Goal: Task Accomplishment & Management: Manage account settings

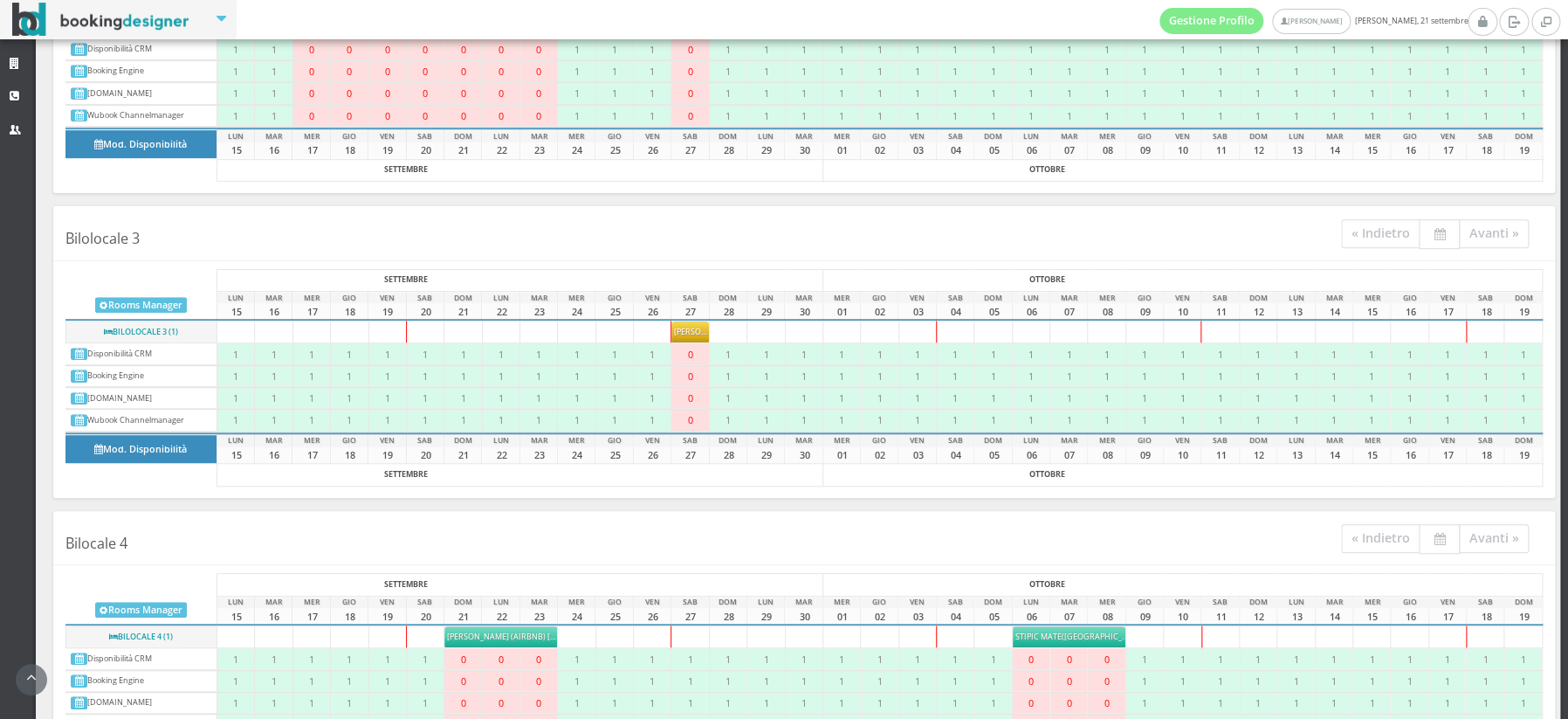
scroll to position [493, 0]
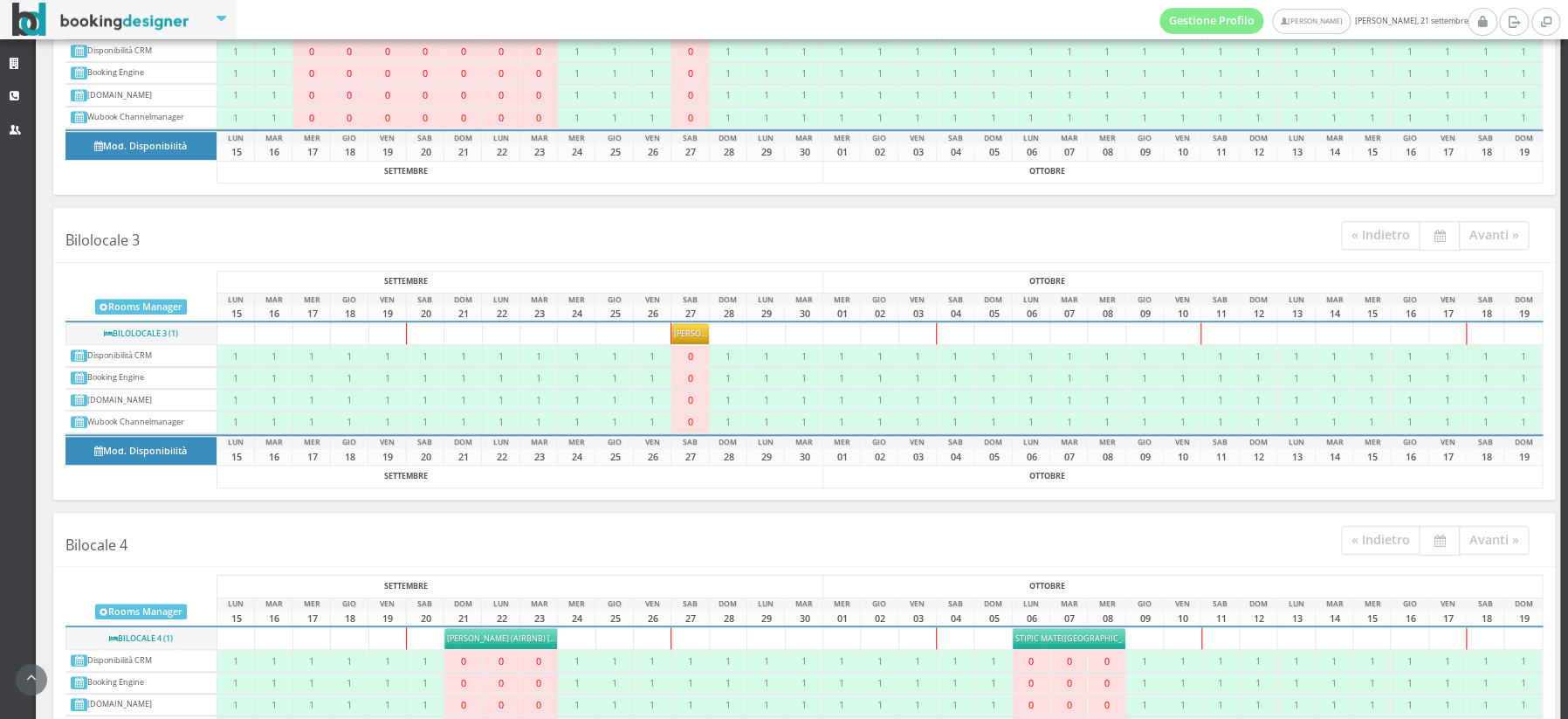
click at [690, 331] on span "Prigionieri Mirko" at bounding box center [705, 333] width 62 height 11
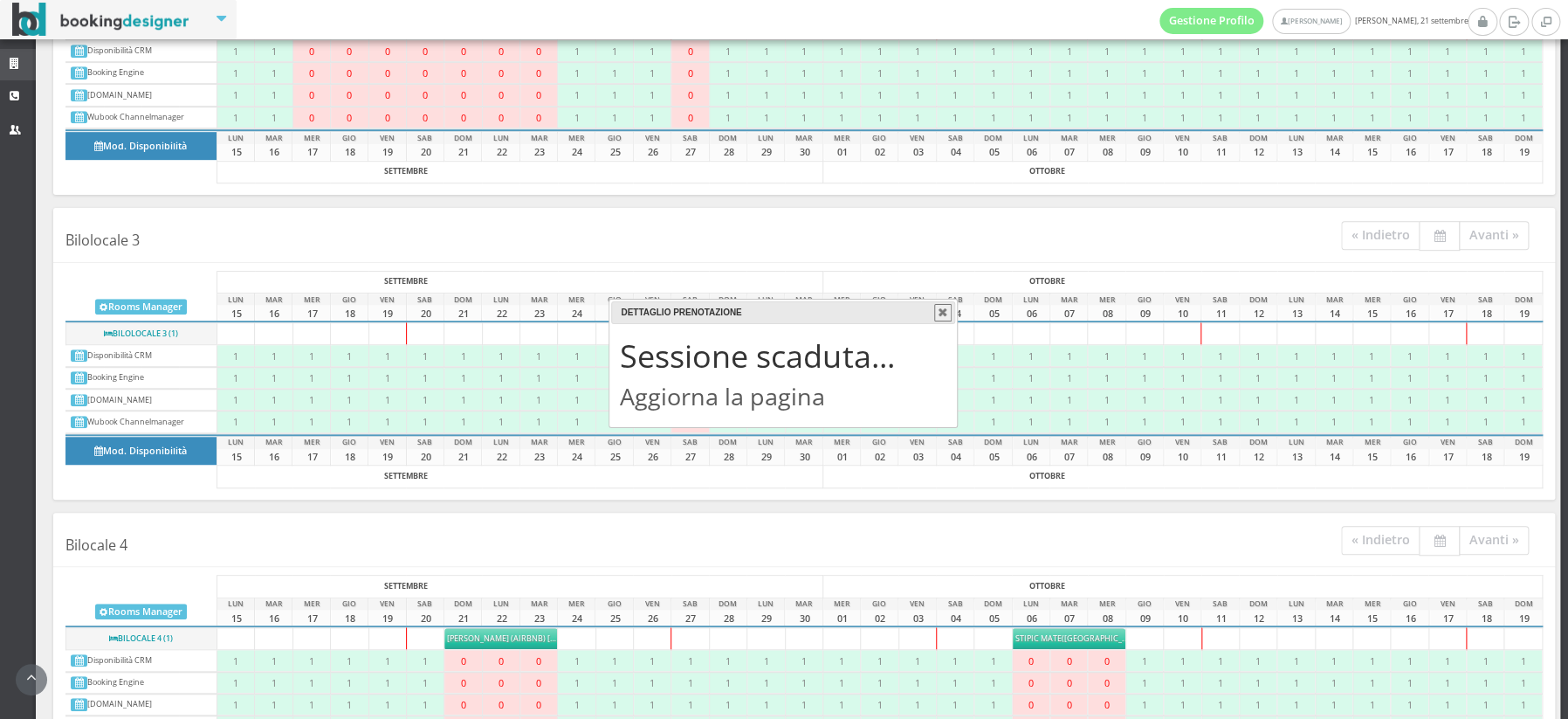
click at [17, 61] on icon at bounding box center [16, 64] width 14 height 11
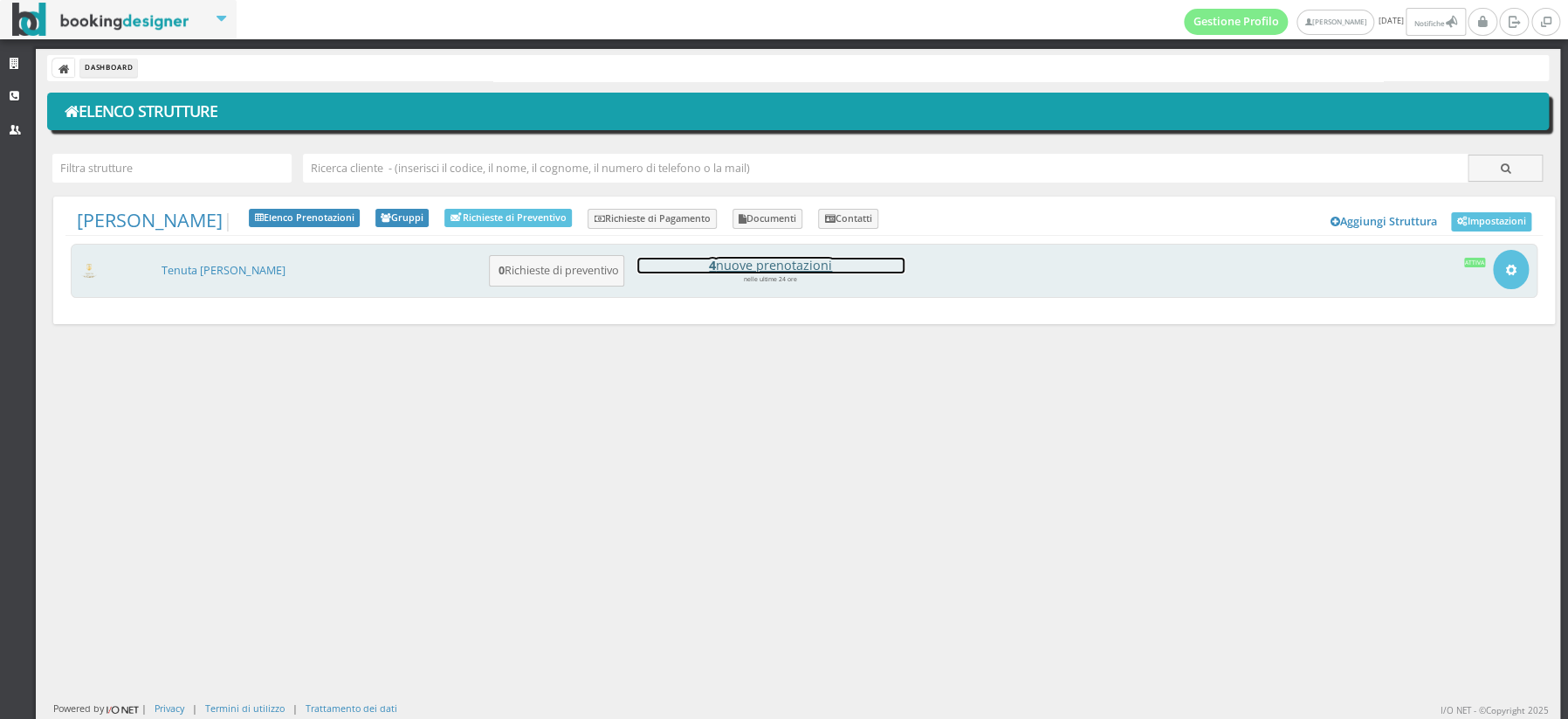
click at [796, 263] on h4 "4 nuove prenotazioni" at bounding box center [771, 265] width 267 height 15
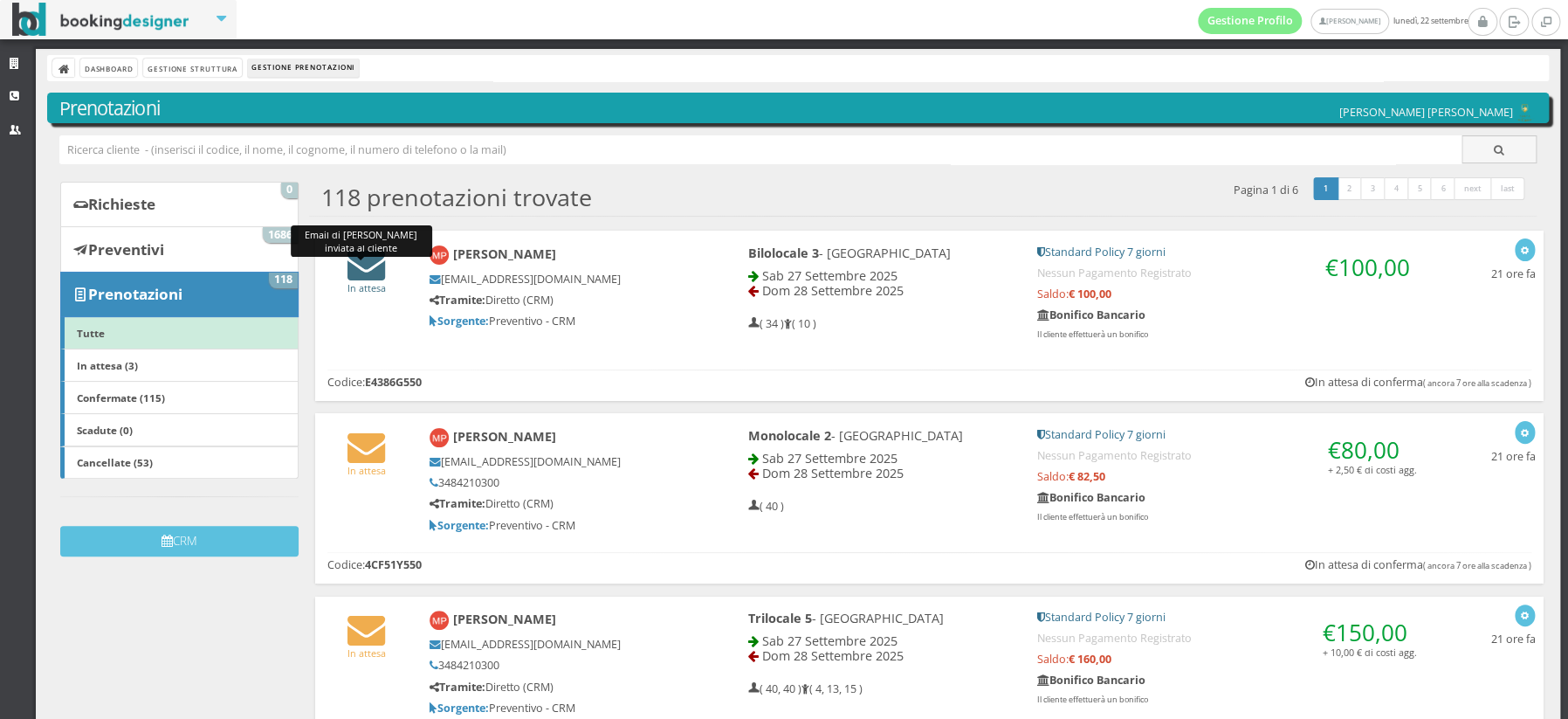
click at [381, 264] on icon at bounding box center [366, 264] width 37 height 37
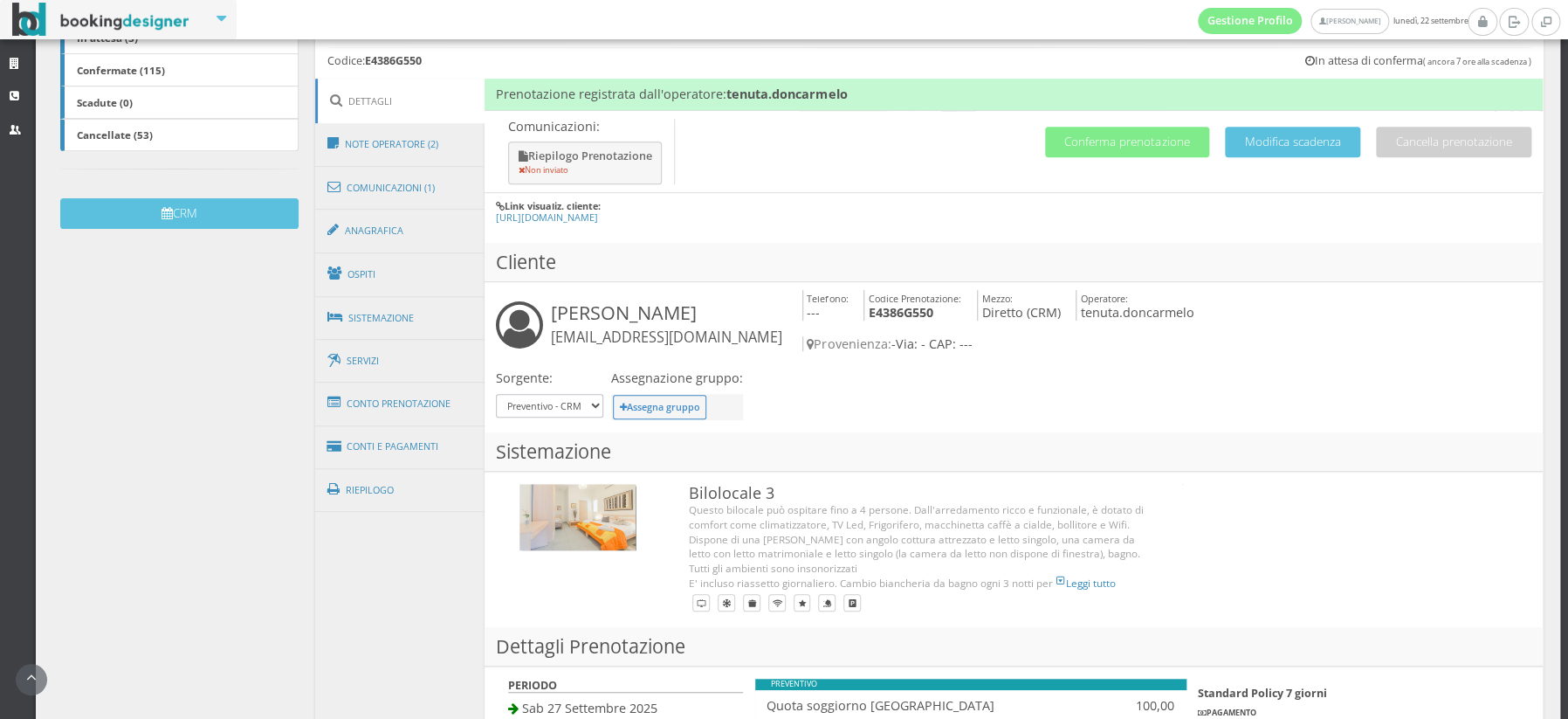
scroll to position [366, 0]
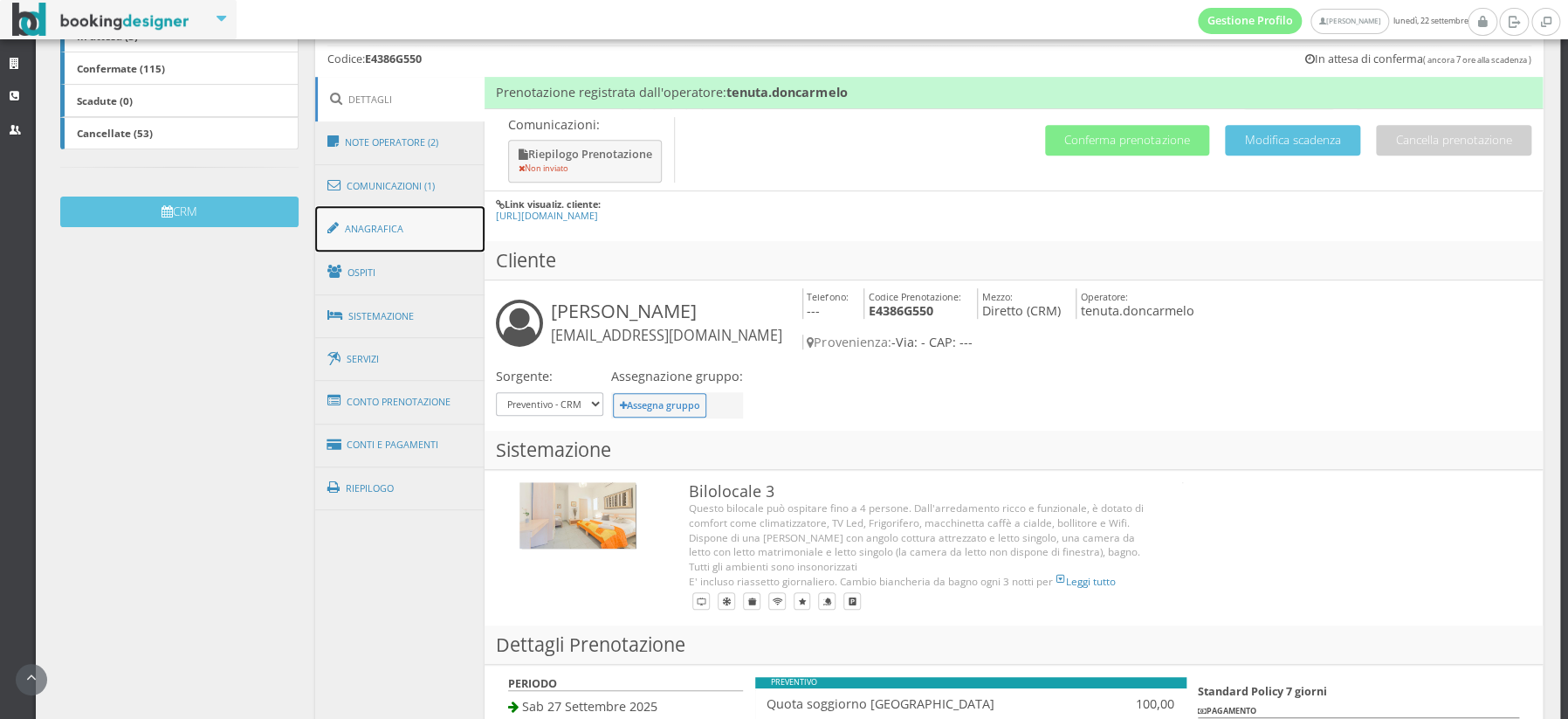
click at [383, 228] on link "Anagrafica" at bounding box center [400, 229] width 169 height 46
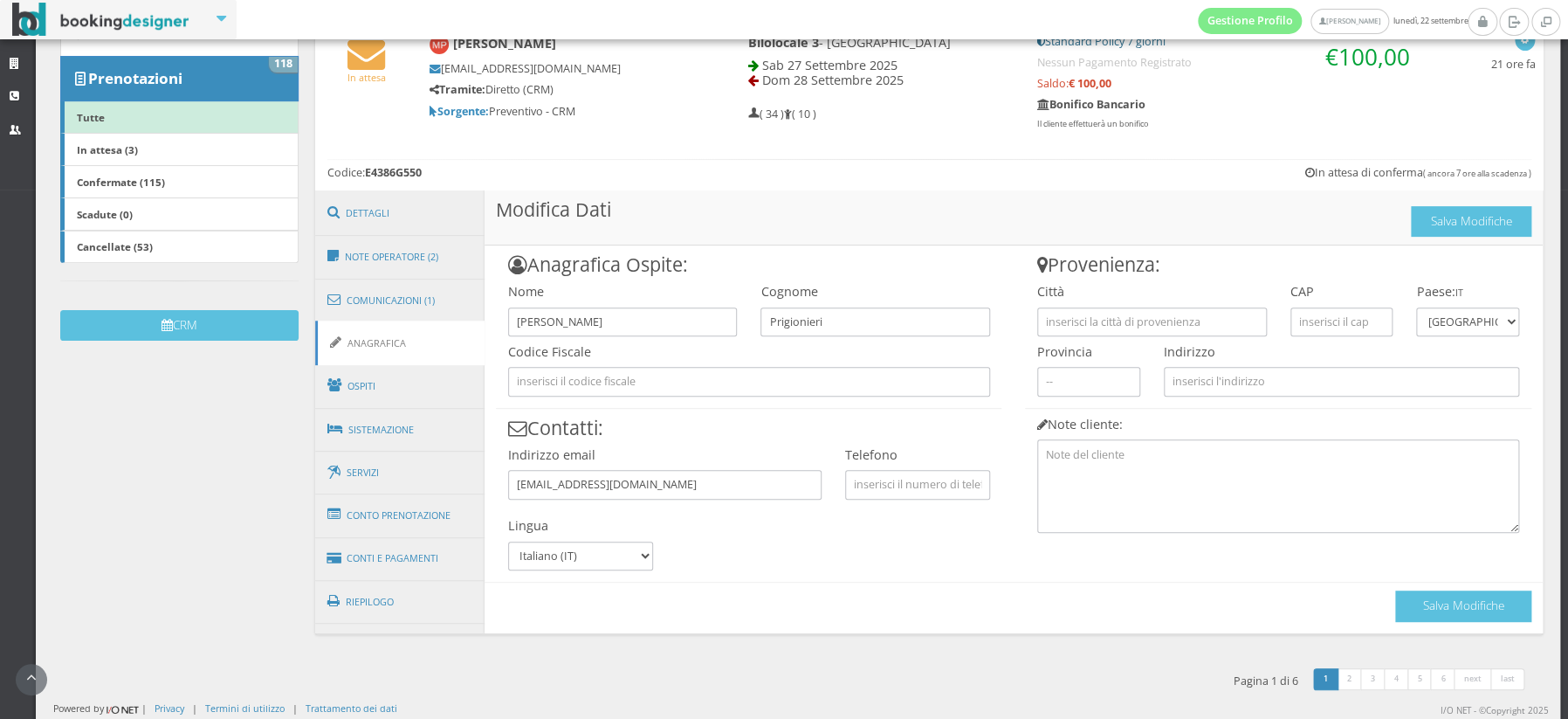
scroll to position [238, 0]
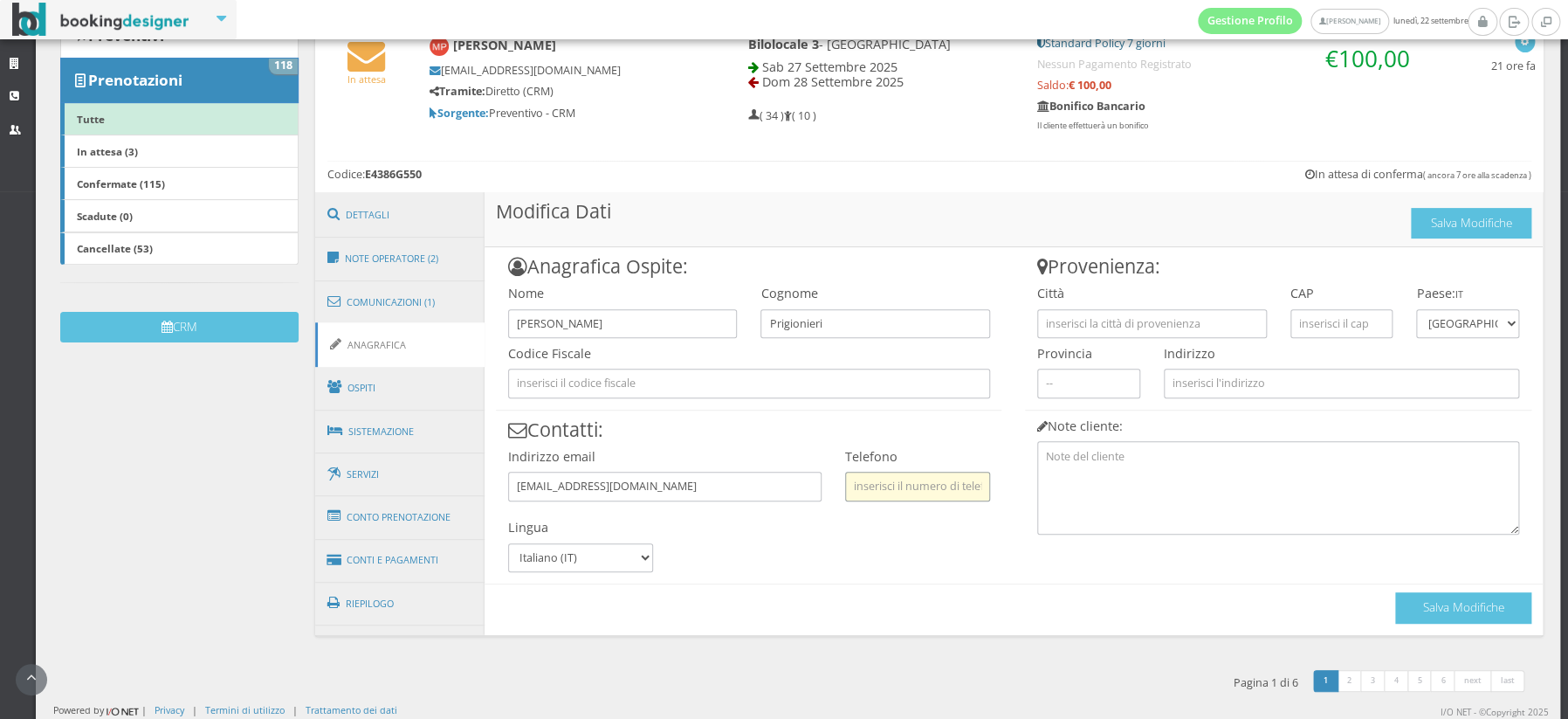
click at [916, 484] on input "text" at bounding box center [917, 486] width 145 height 29
type input "3351340475"
click at [1450, 612] on button "Salva Modifiche" at bounding box center [1463, 608] width 136 height 31
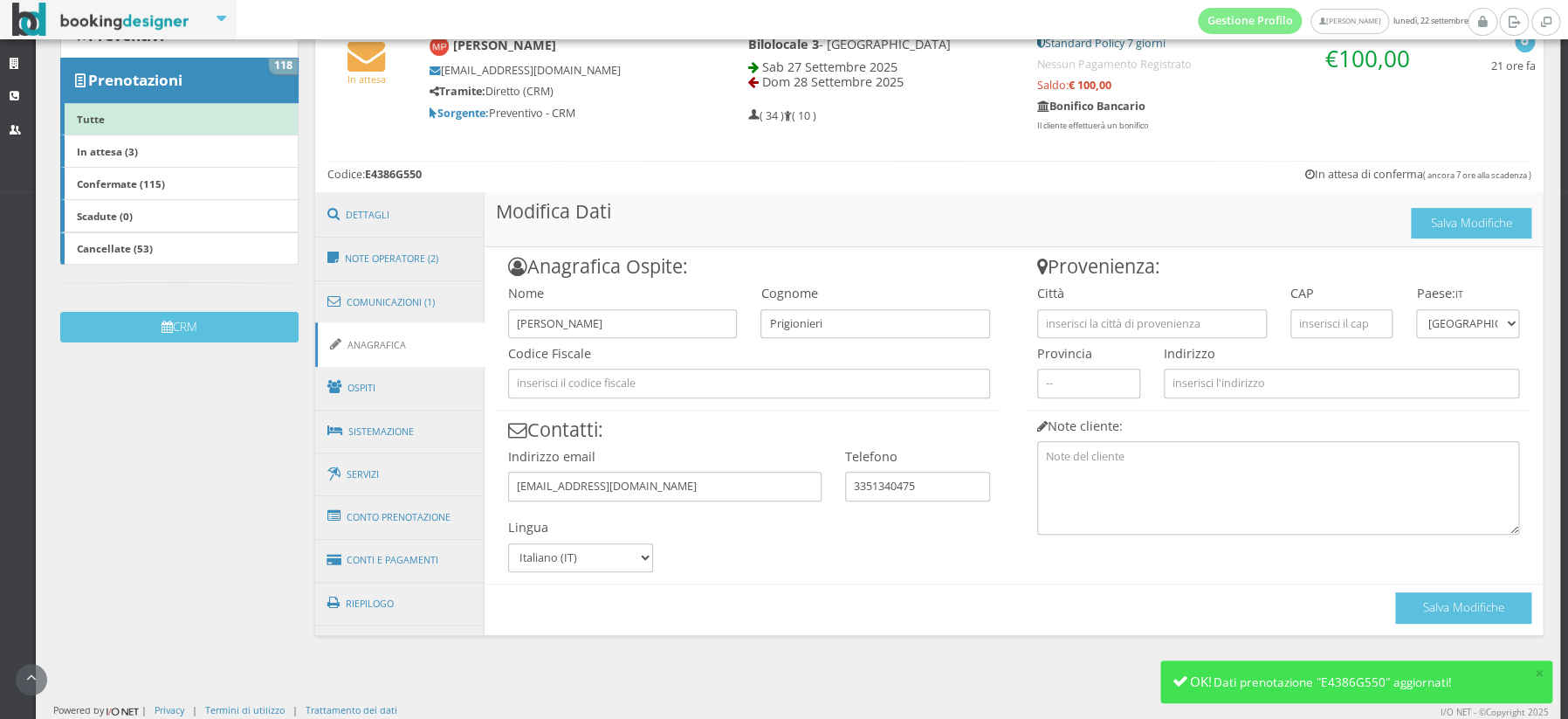
click at [100, 420] on div "Dashboard Gestione Struttura Gestione Prenotazioni Prenotazioni Tenuta Don Carm…" at bounding box center [798, 278] width 1525 height 886
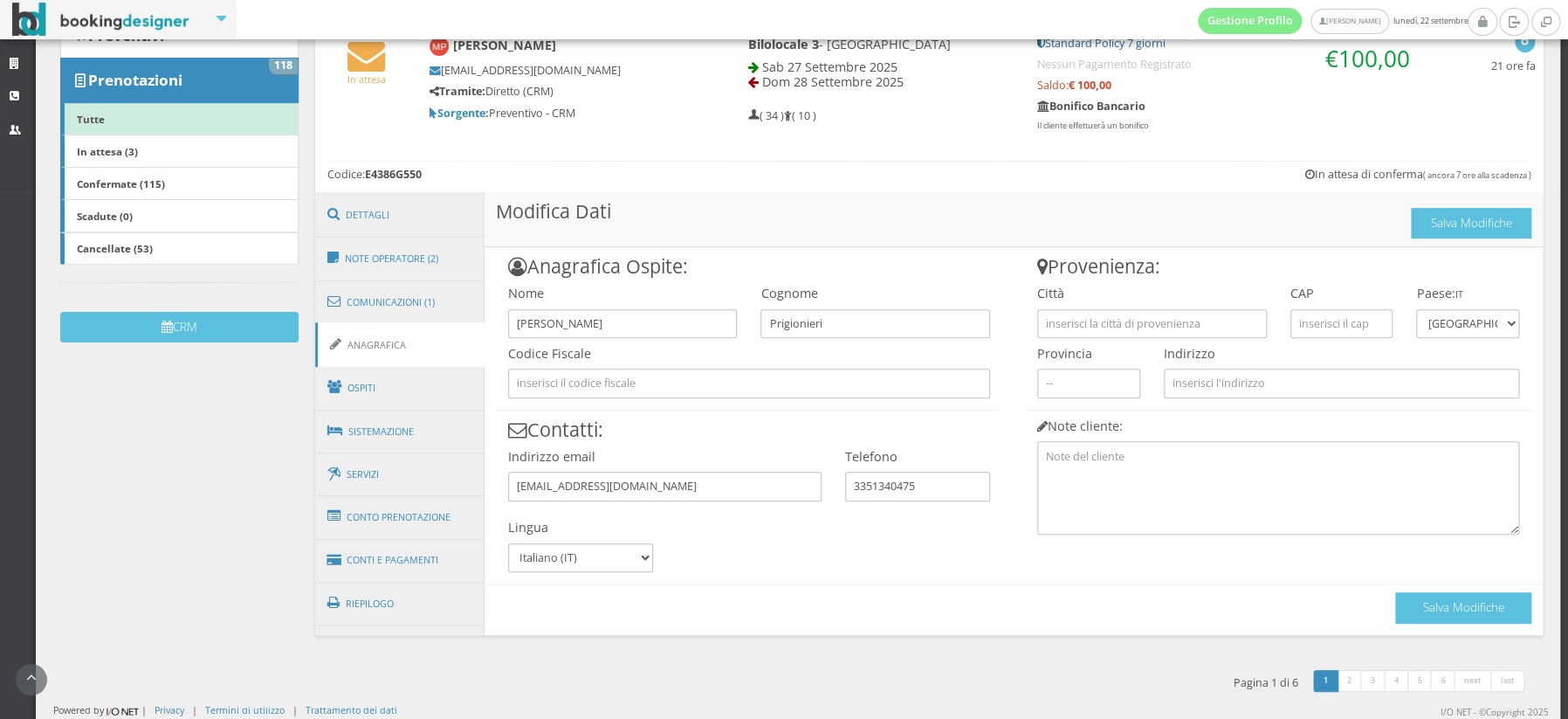
click at [230, 431] on div "Dashboard Gestione Struttura Gestione Prenotazioni Prenotazioni Tenuta Don Carm…" at bounding box center [798, 278] width 1525 height 886
click at [195, 437] on div "Dashboard Gestione Struttura Gestione Prenotazioni Prenotazioni Tenuta Don Carm…" at bounding box center [798, 278] width 1525 height 886
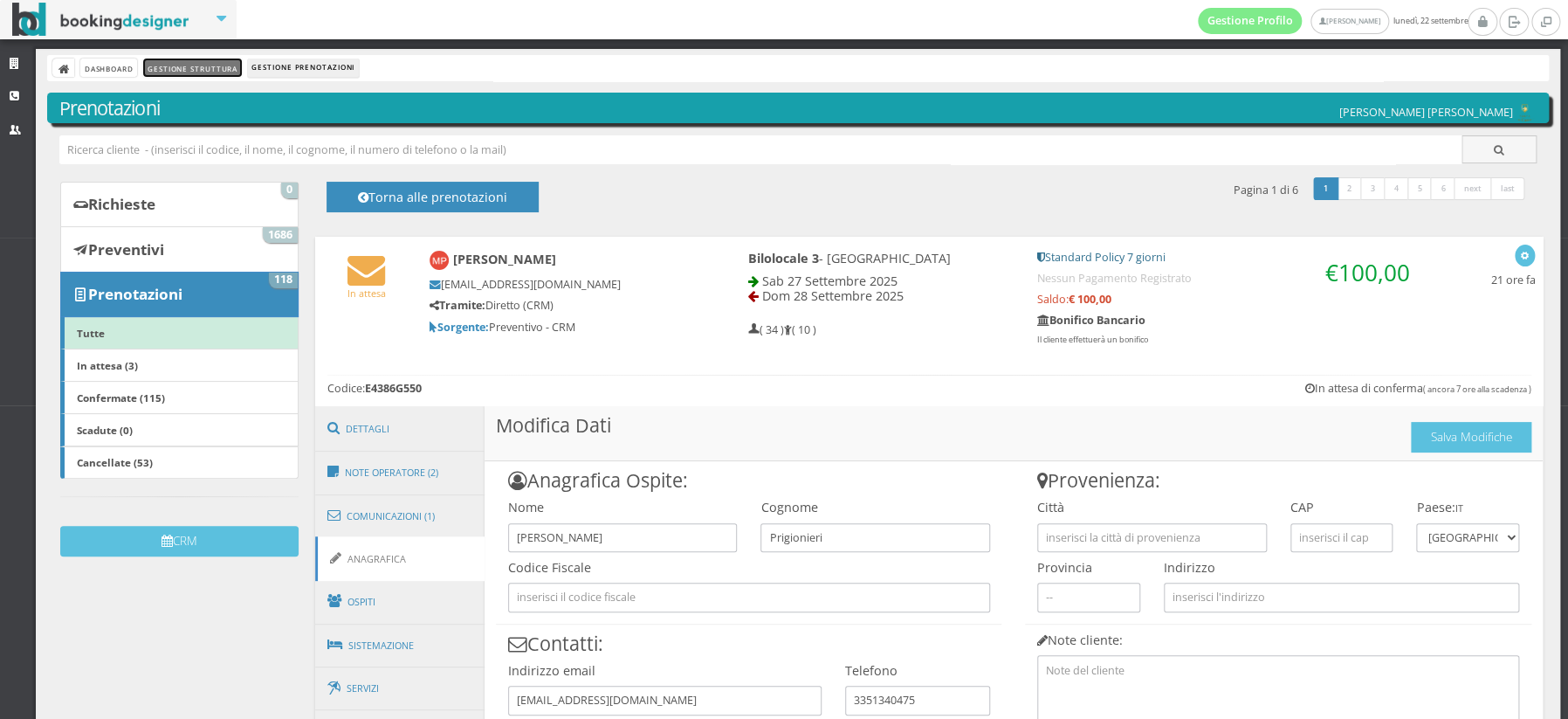
click at [208, 67] on link "Gestione Struttura" at bounding box center [192, 67] width 98 height 18
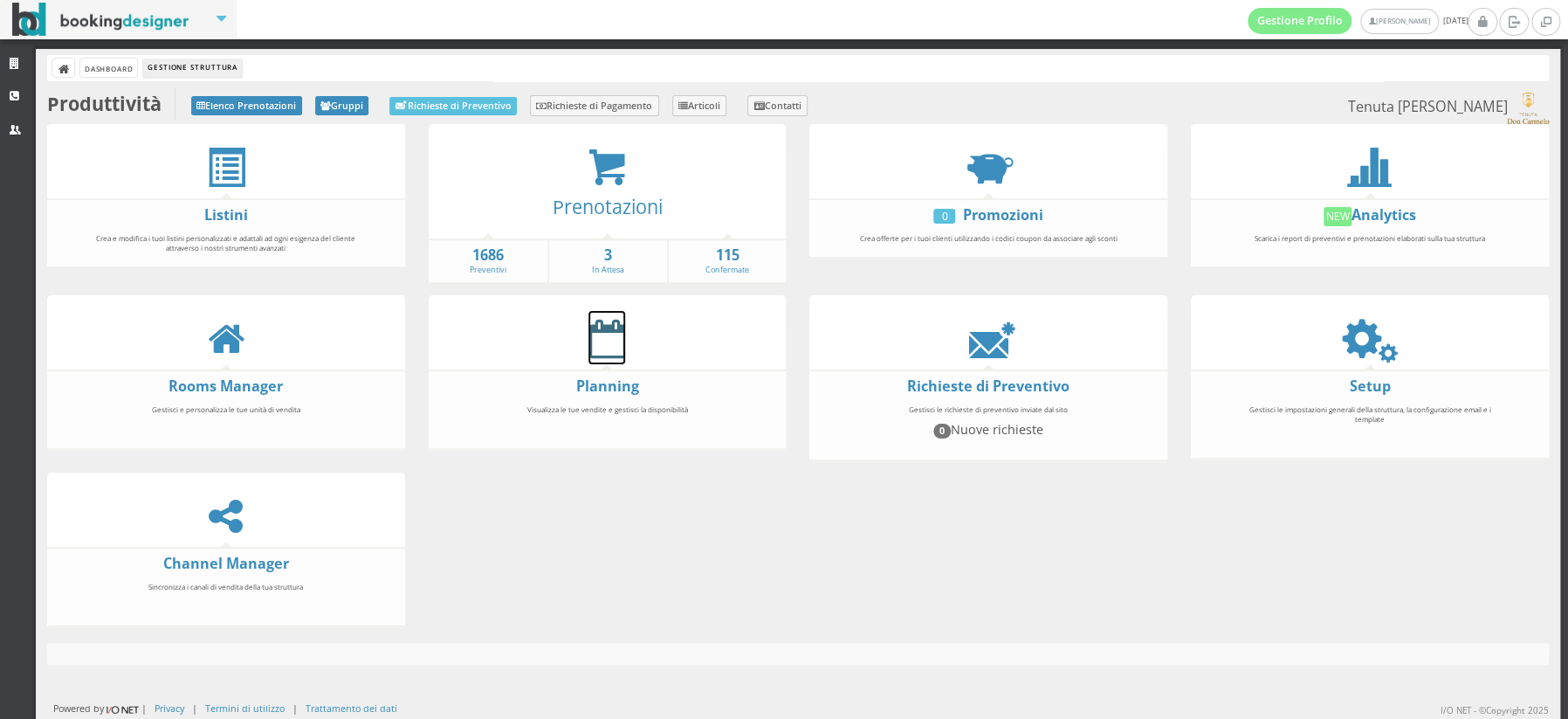
click at [612, 333] on icon at bounding box center [607, 338] width 36 height 39
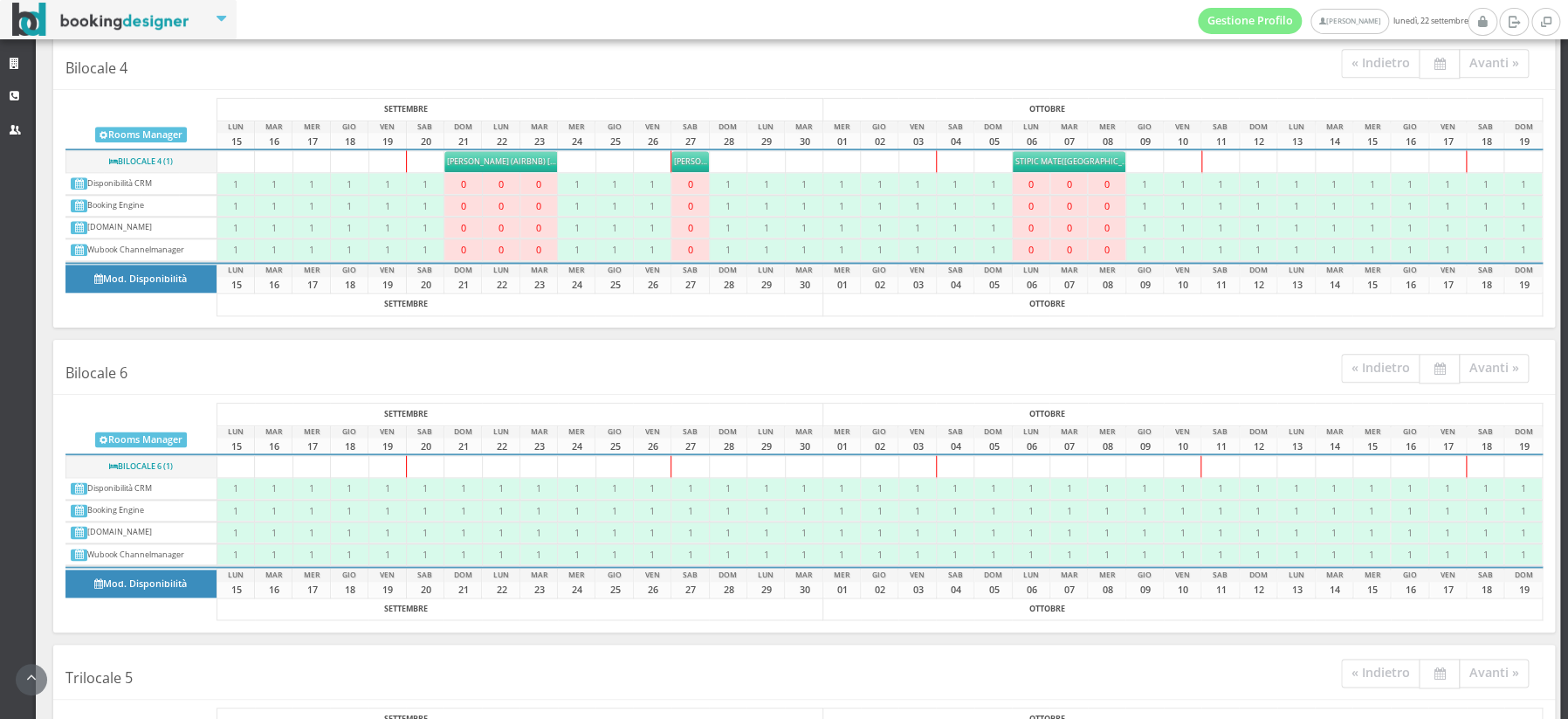
scroll to position [1284, 0]
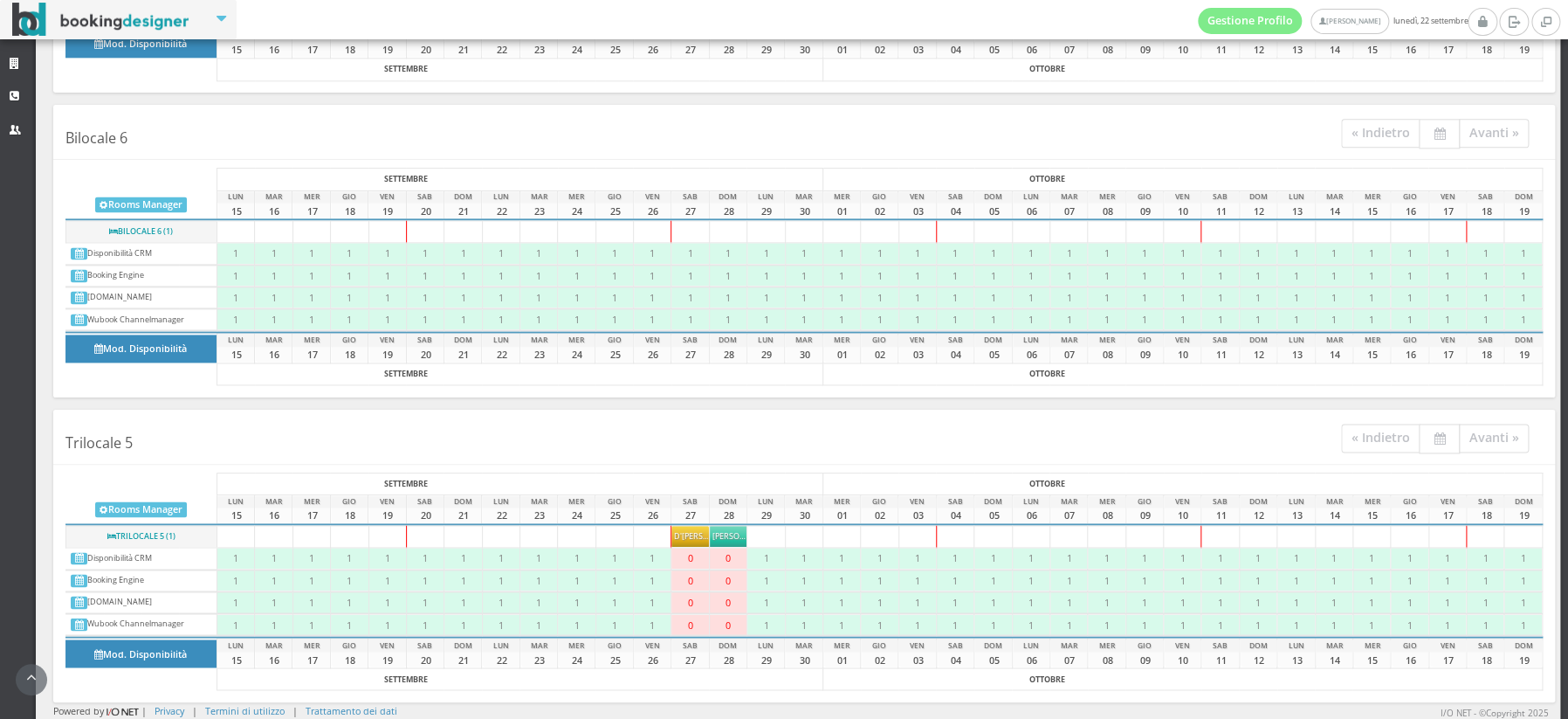
click at [694, 538] on span "D'Ambrosio Raffaella" at bounding box center [709, 536] width 70 height 11
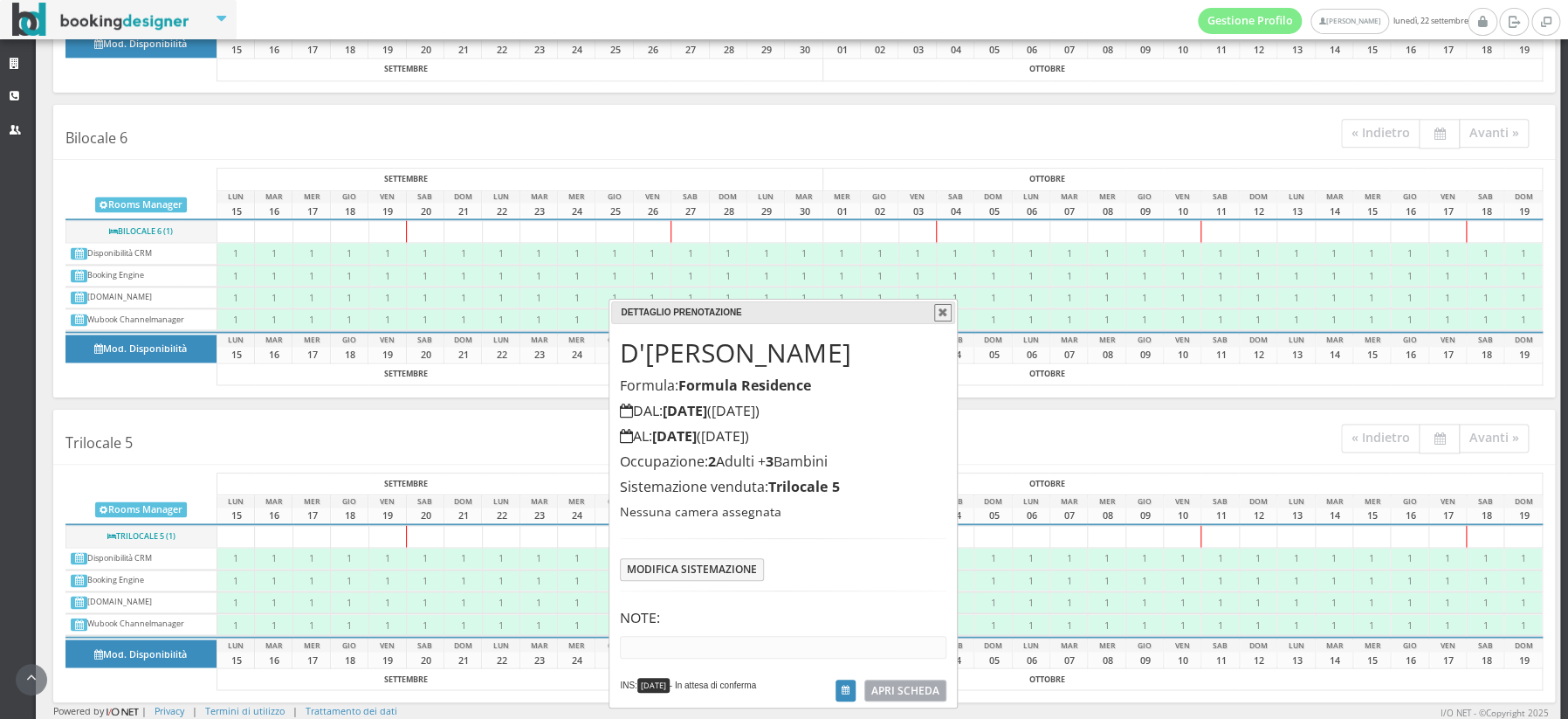
click at [906, 694] on span "APRI SCHEDA" at bounding box center [905, 691] width 68 height 15
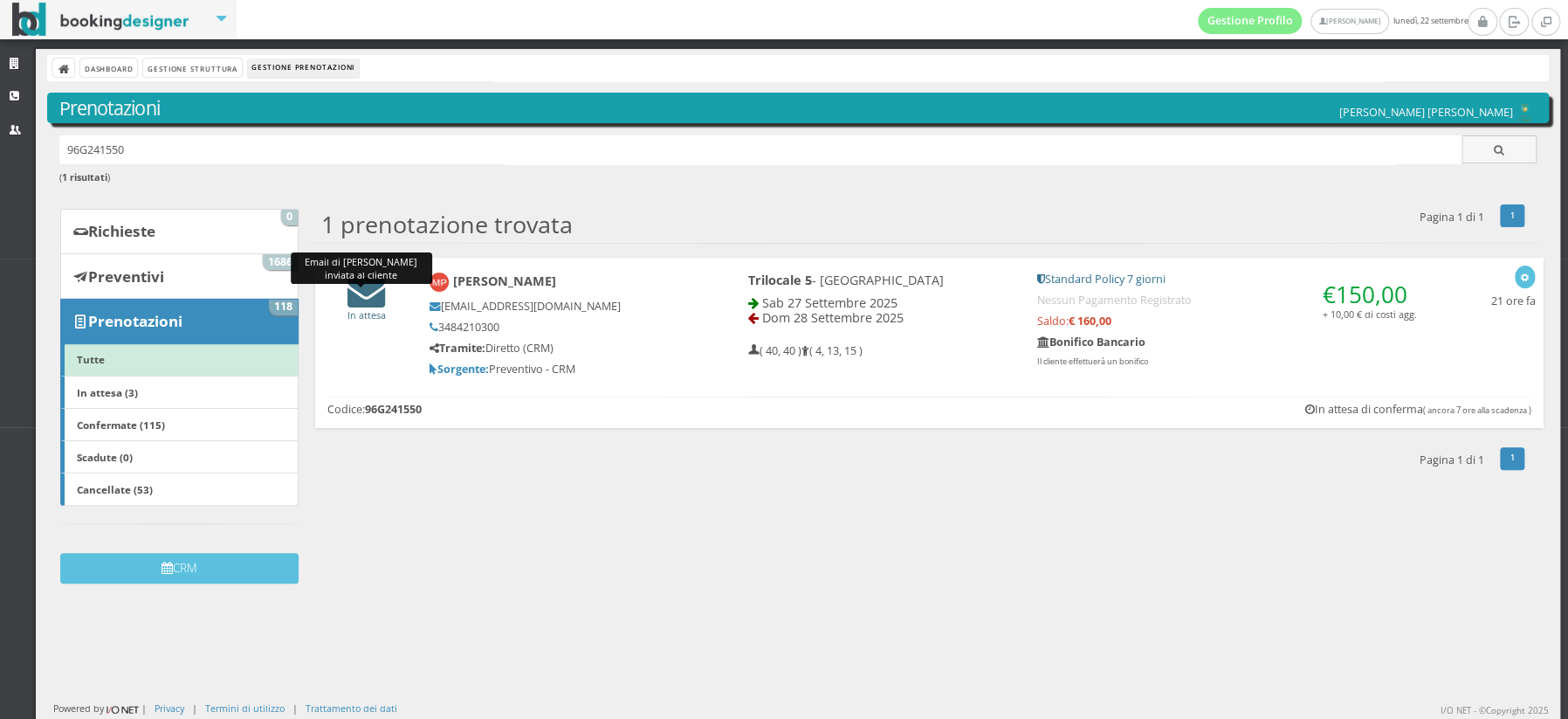
click at [382, 298] on icon at bounding box center [366, 291] width 37 height 37
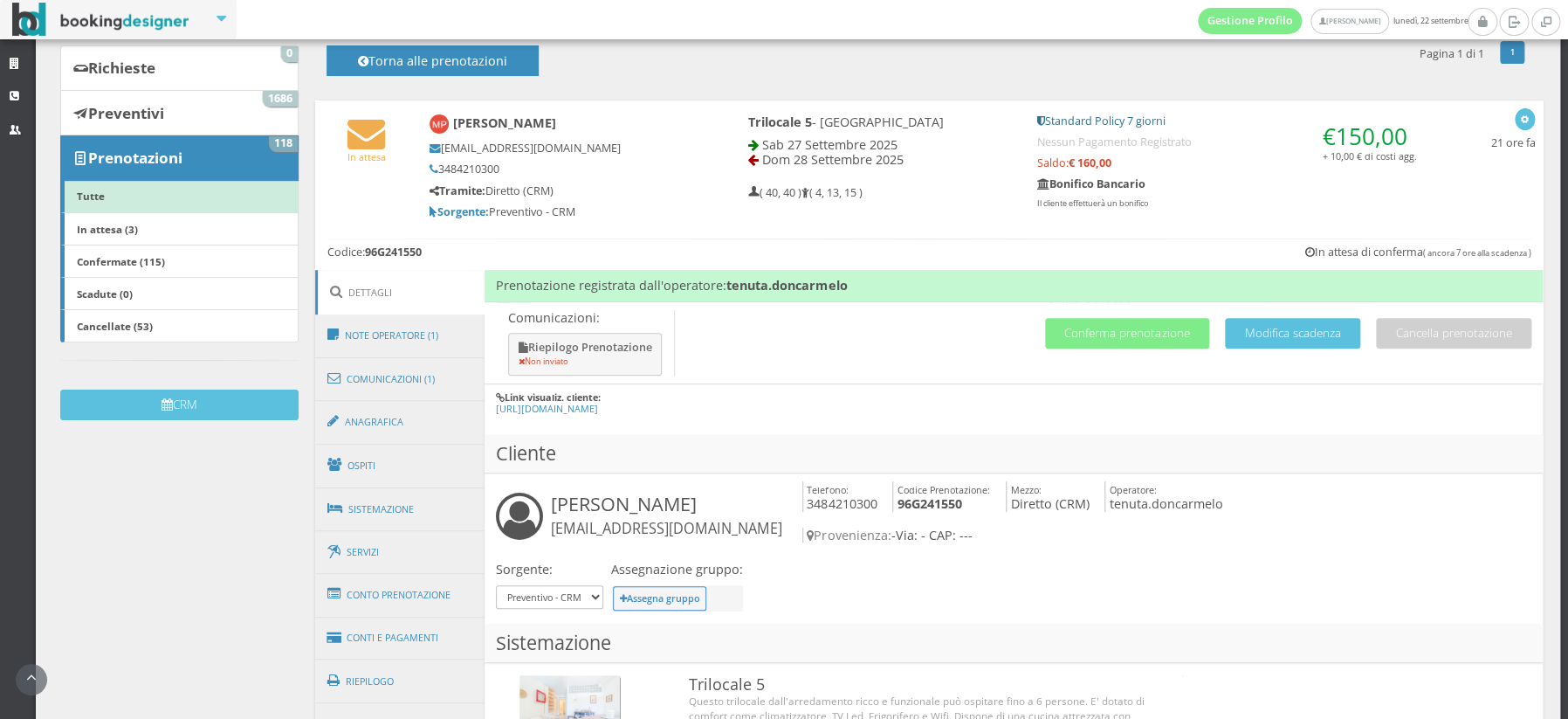
scroll to position [178, 0]
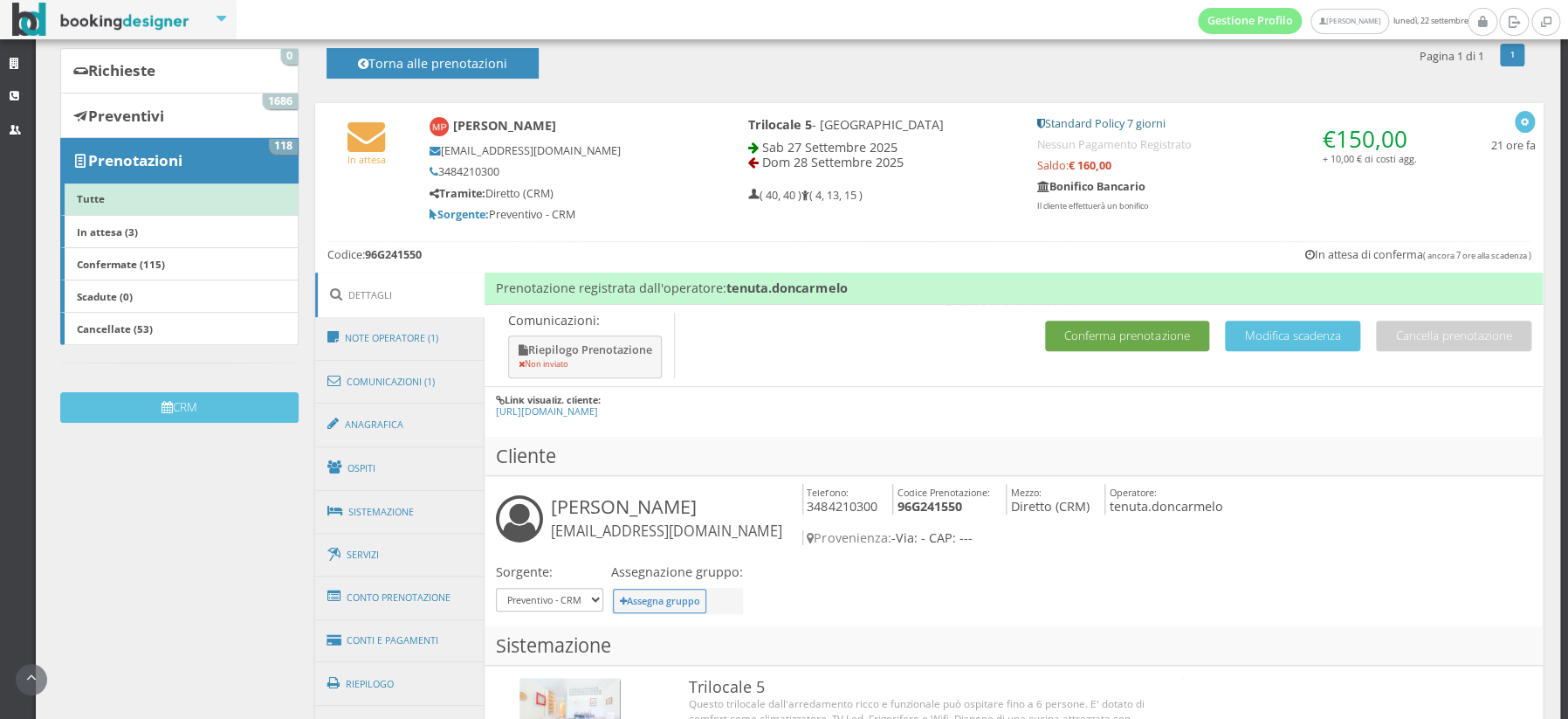
click at [1144, 339] on button "Conferma prenotazione" at bounding box center [1127, 336] width 164 height 31
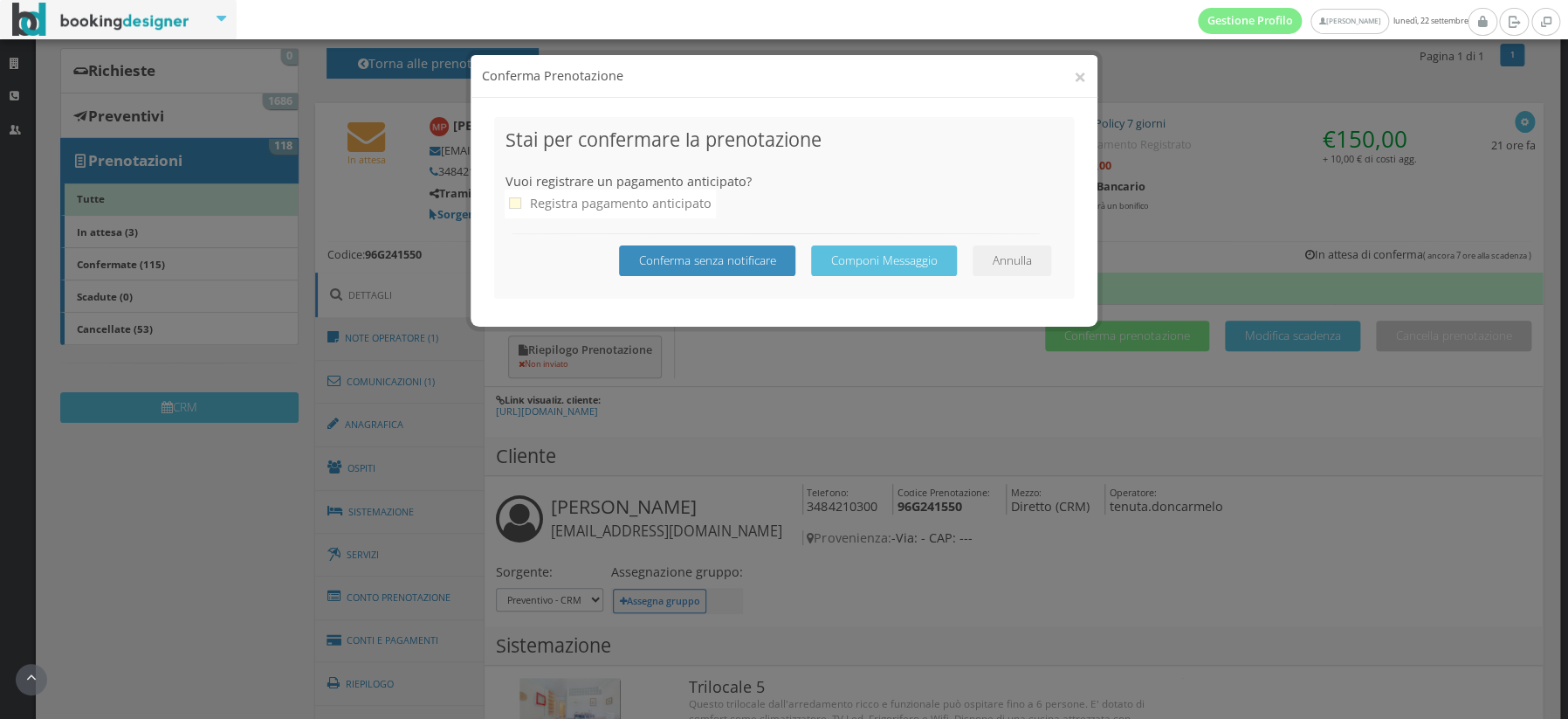
click at [518, 208] on icon at bounding box center [515, 203] width 12 height 12
checkbox input "true"
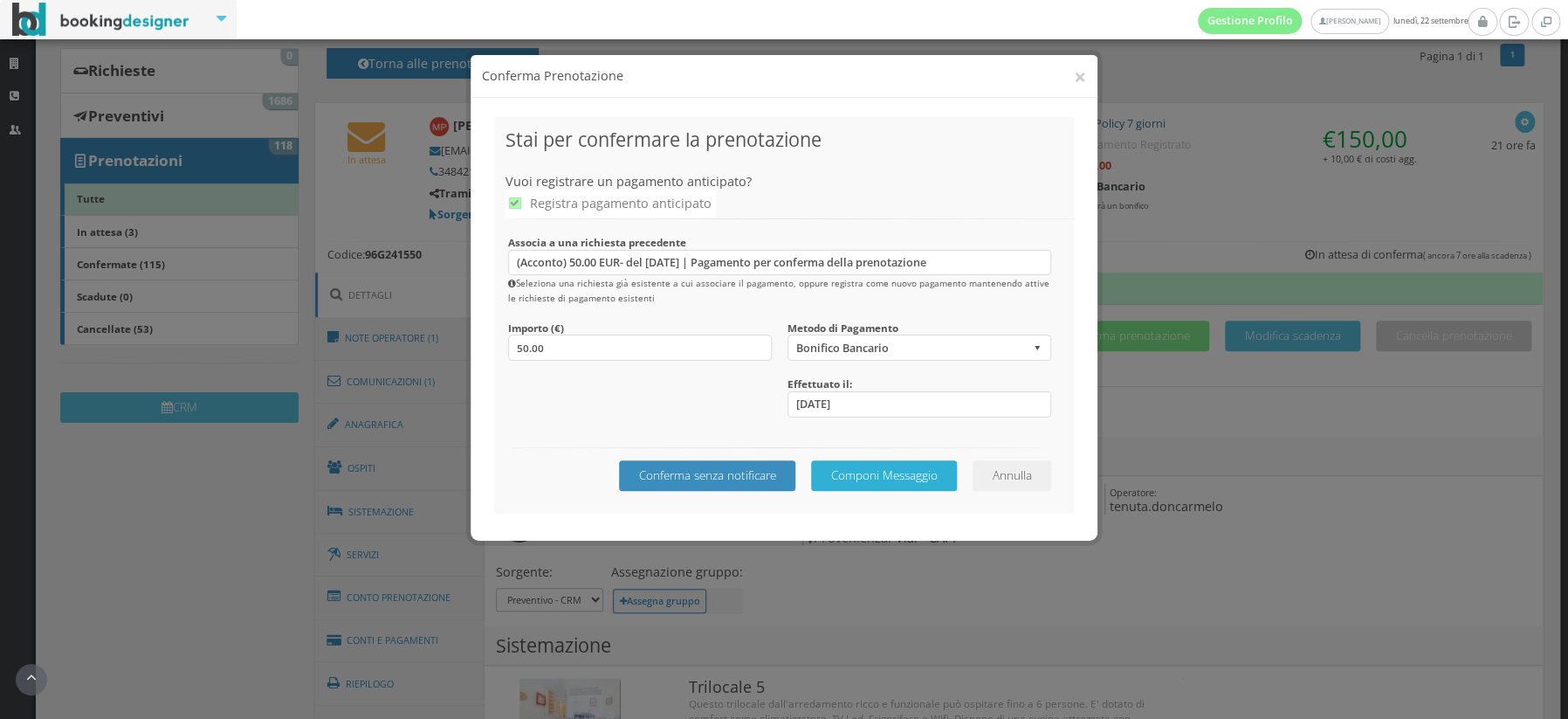
click at [862, 473] on button "Componi Messaggio" at bounding box center [884, 476] width 146 height 31
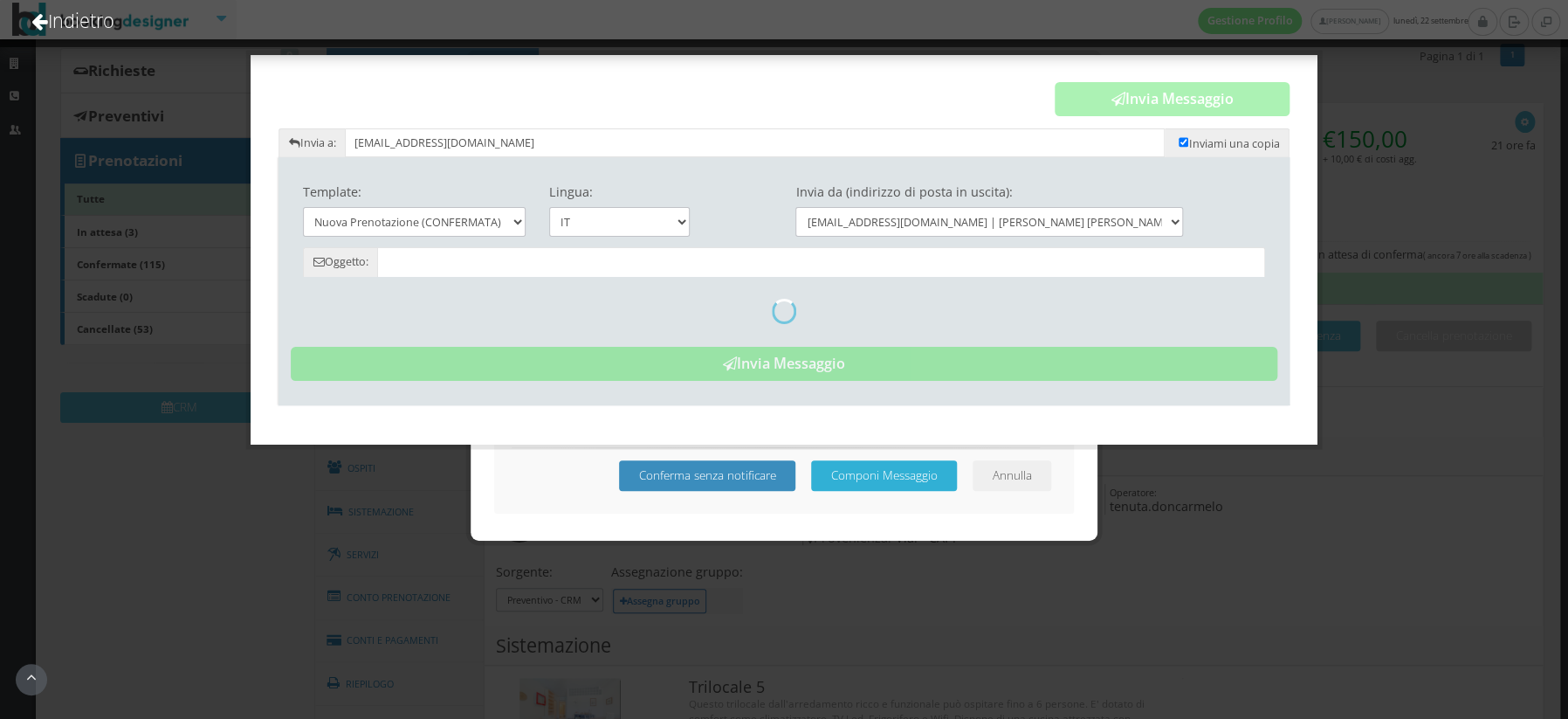
type input "Prenotazione Confermata - [PERSON_NAME] [PERSON_NAME]"
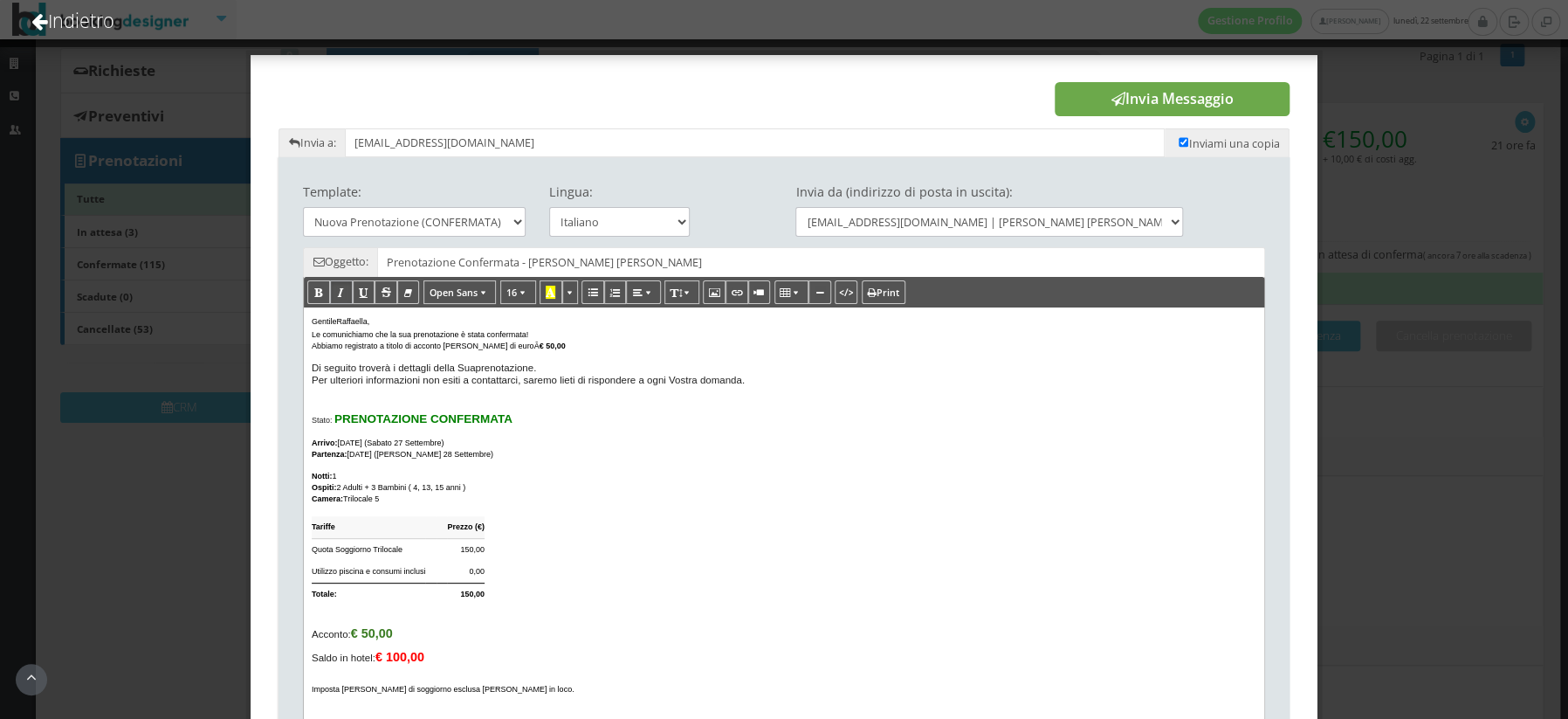
click at [1191, 92] on button "Invia Messaggio" at bounding box center [1172, 99] width 235 height 35
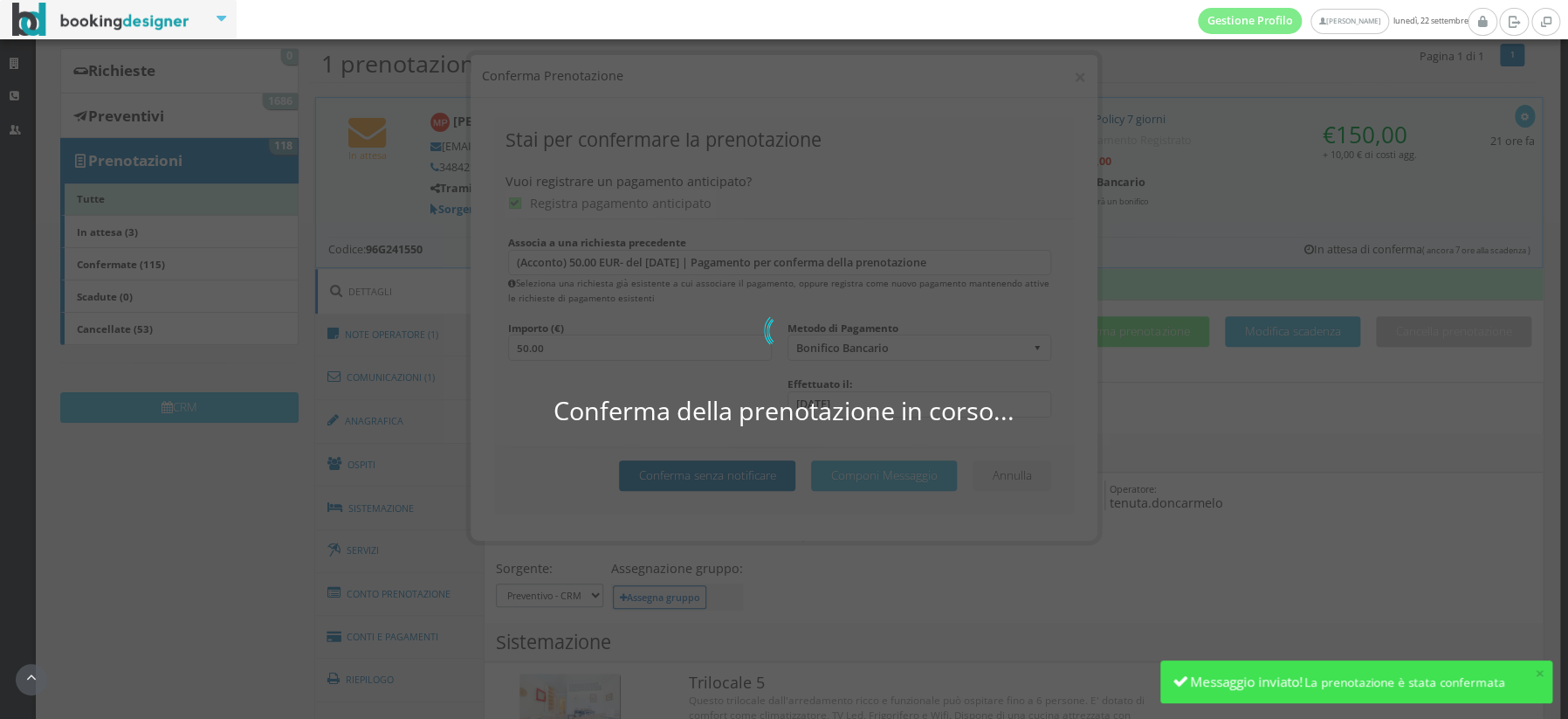
scroll to position [0, 0]
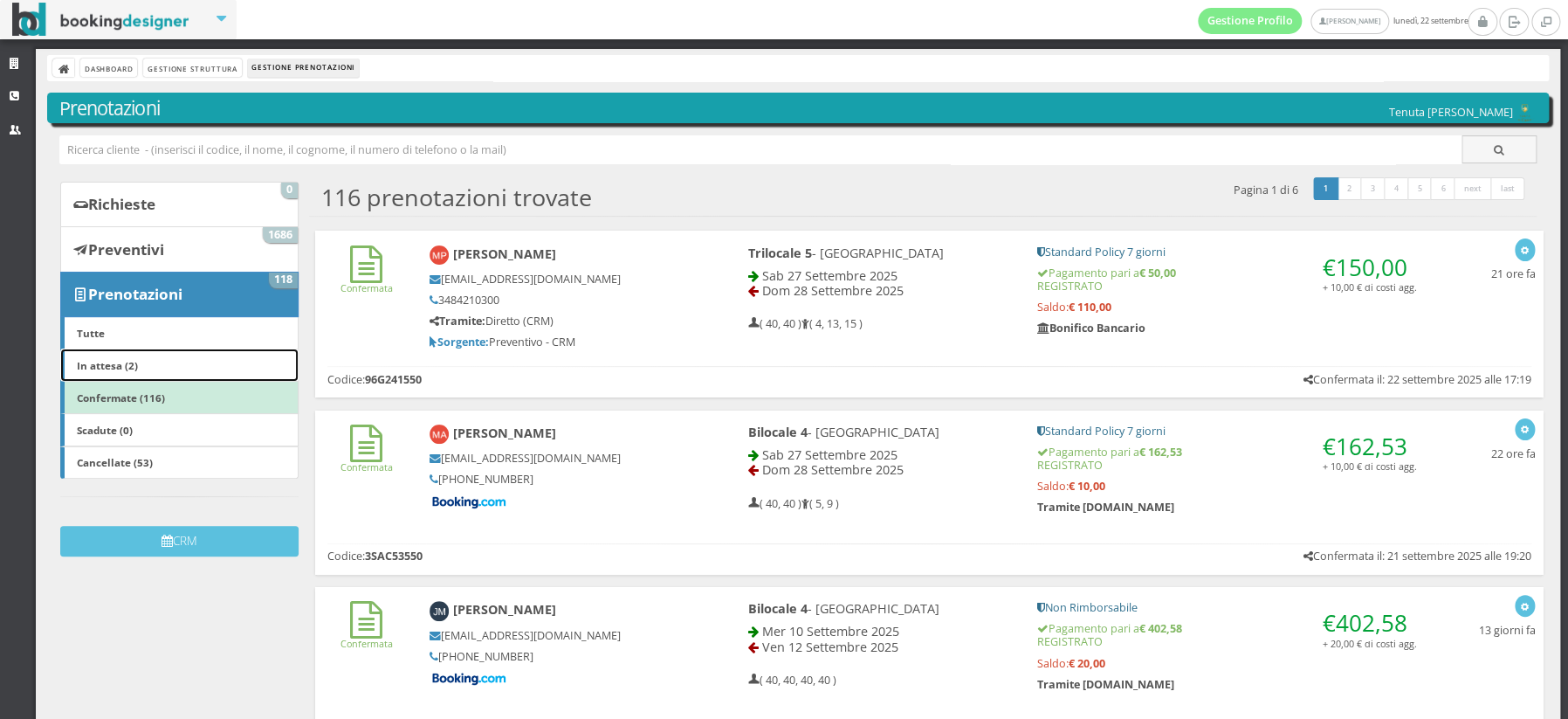
click at [126, 359] on b "In attesa (2)" at bounding box center [106, 365] width 61 height 14
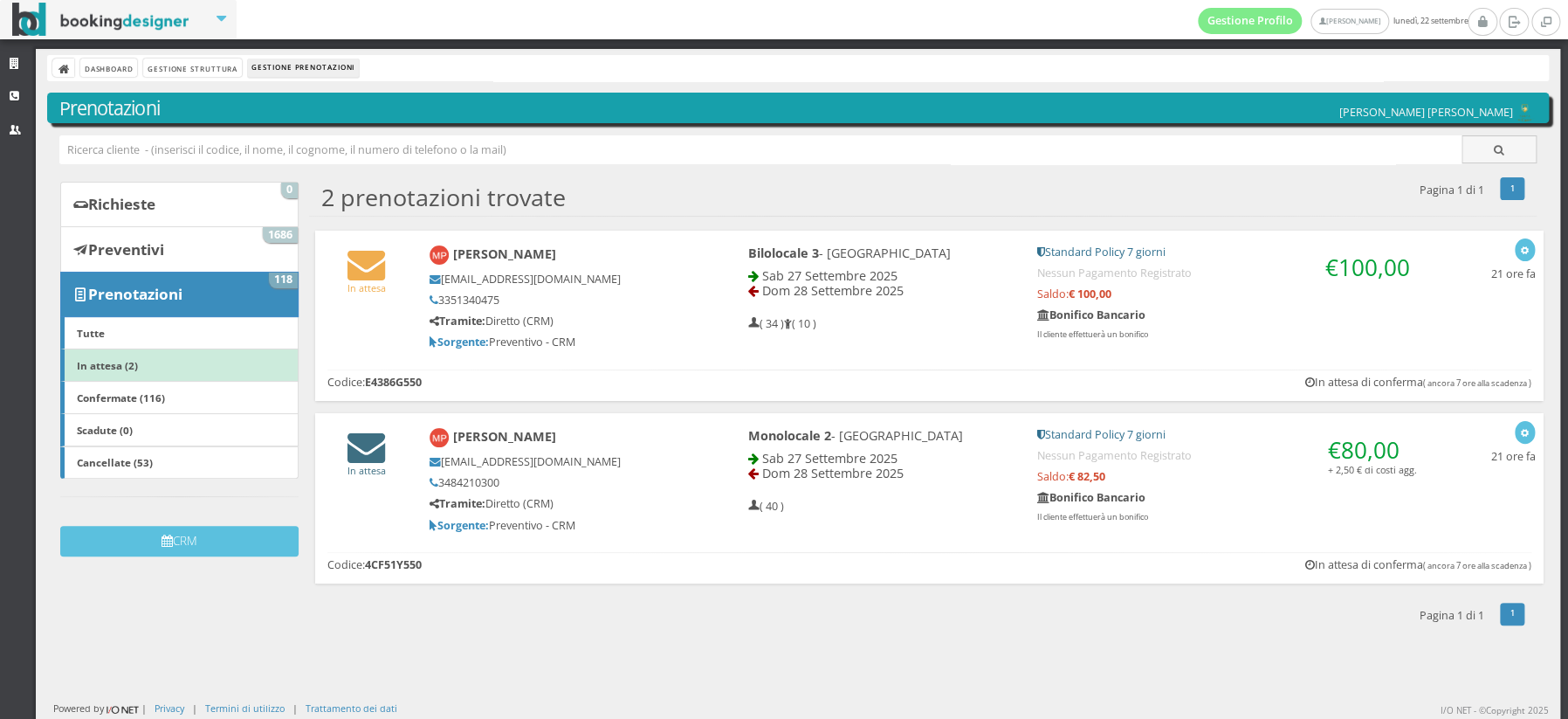
click at [372, 455] on icon at bounding box center [366, 446] width 37 height 37
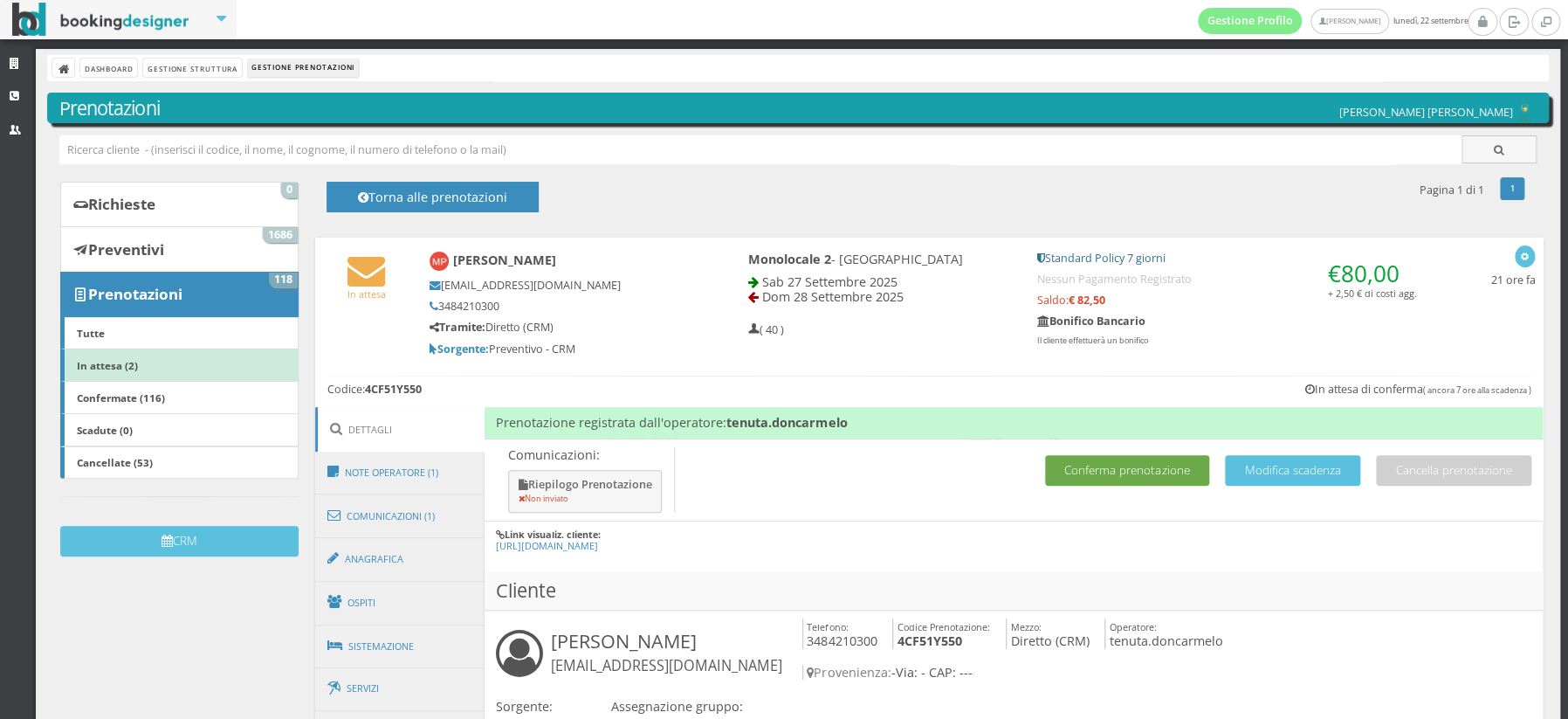
click at [1072, 467] on button "Conferma prenotazione" at bounding box center [1127, 471] width 164 height 31
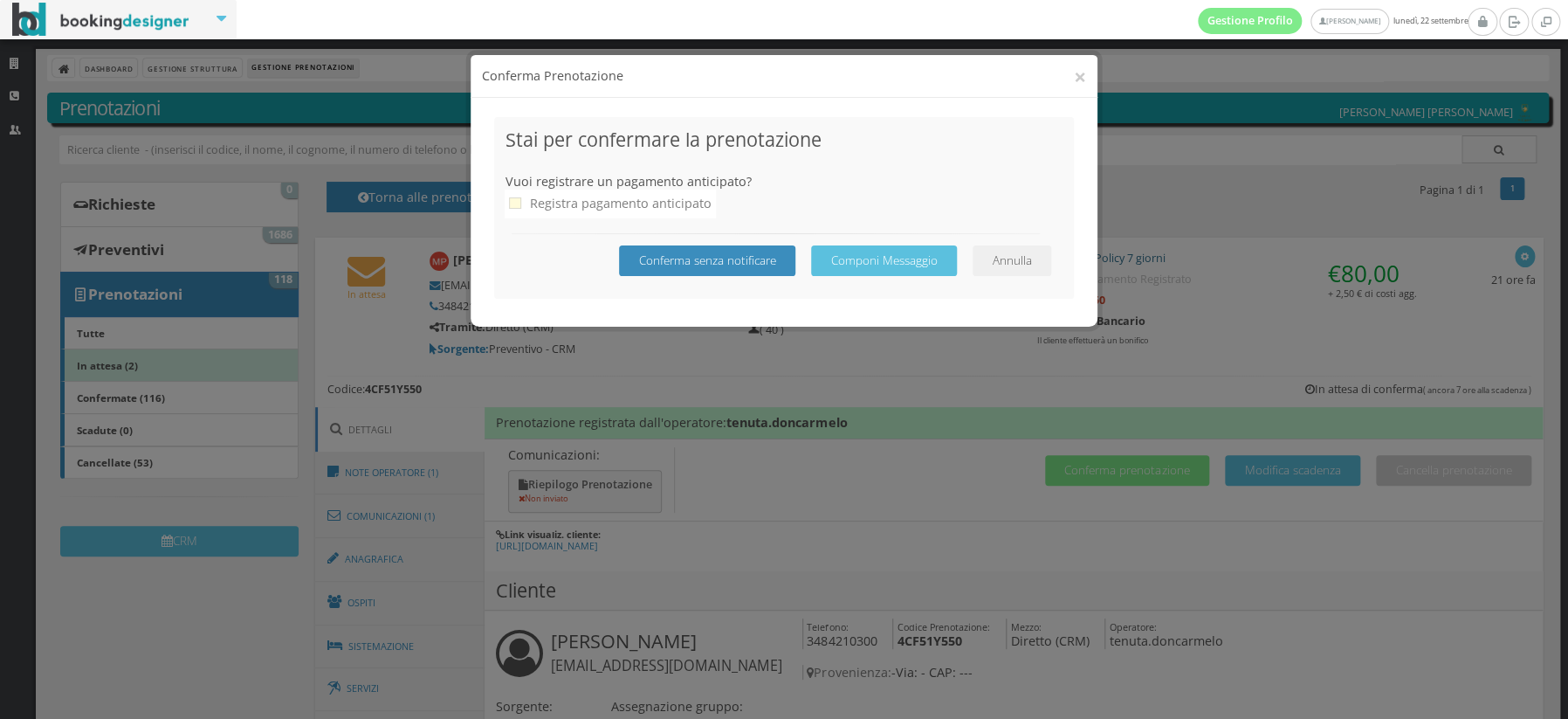
click at [517, 202] on icon at bounding box center [515, 203] width 12 height 12
checkbox input "true"
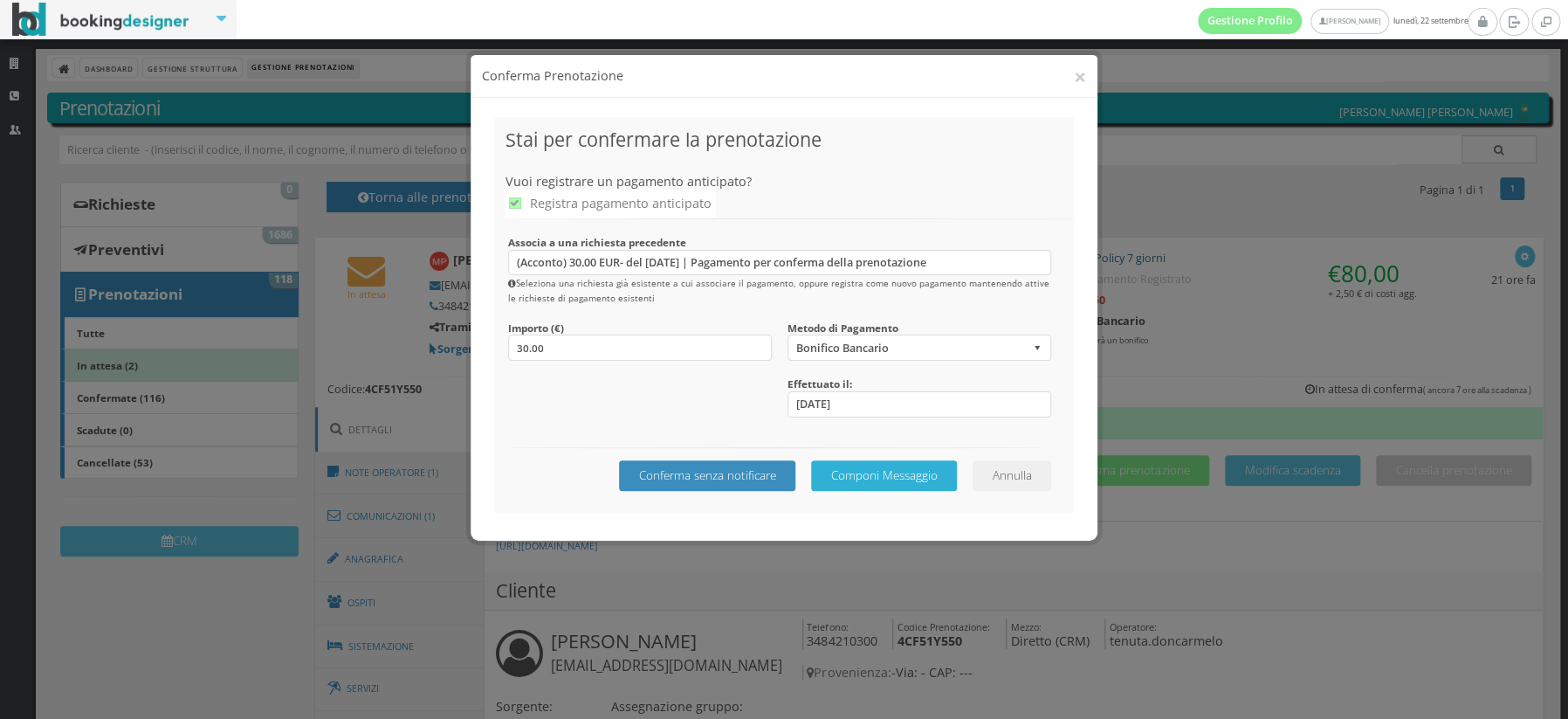
click at [899, 481] on button "Componi Messaggio" at bounding box center [884, 476] width 146 height 31
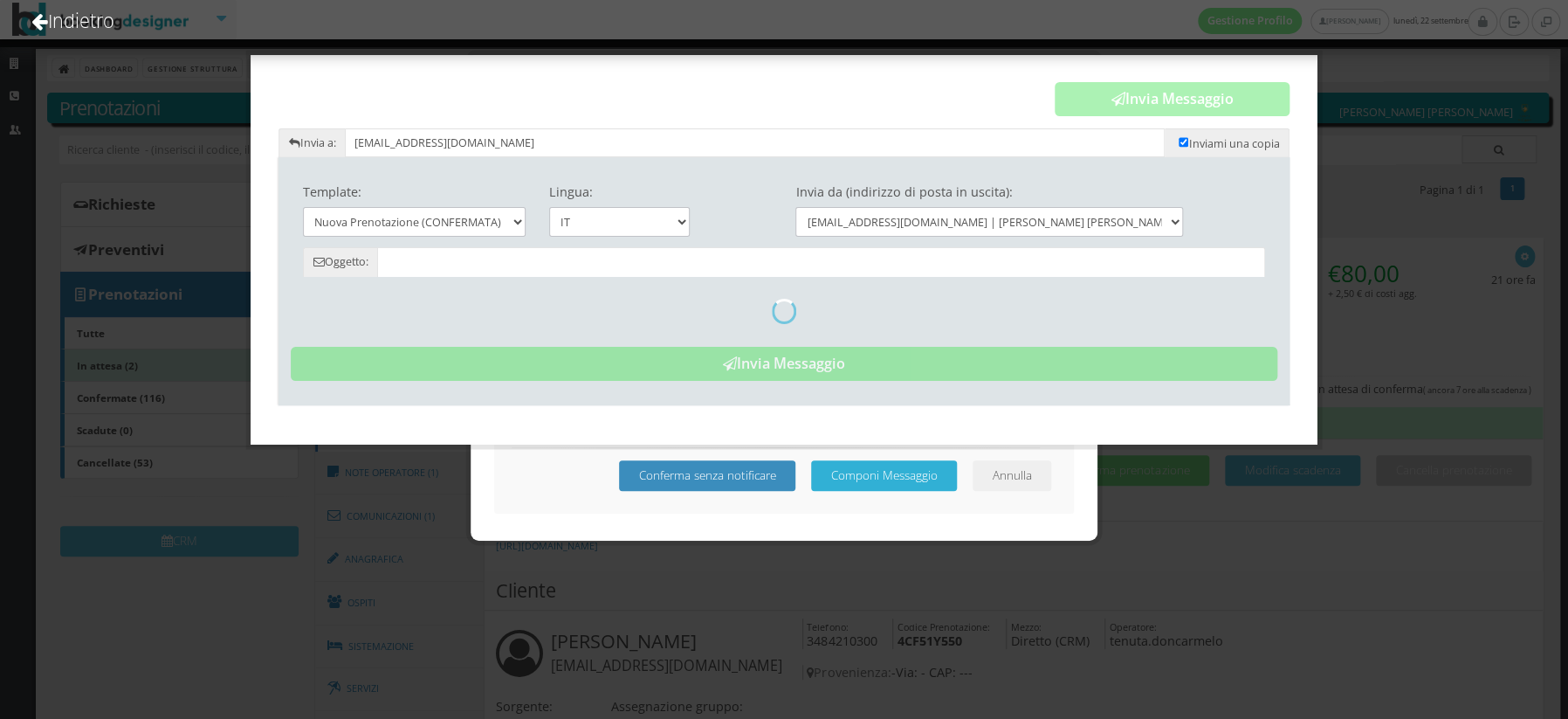
type input "Prenotazione Confermata - [PERSON_NAME] [PERSON_NAME]"
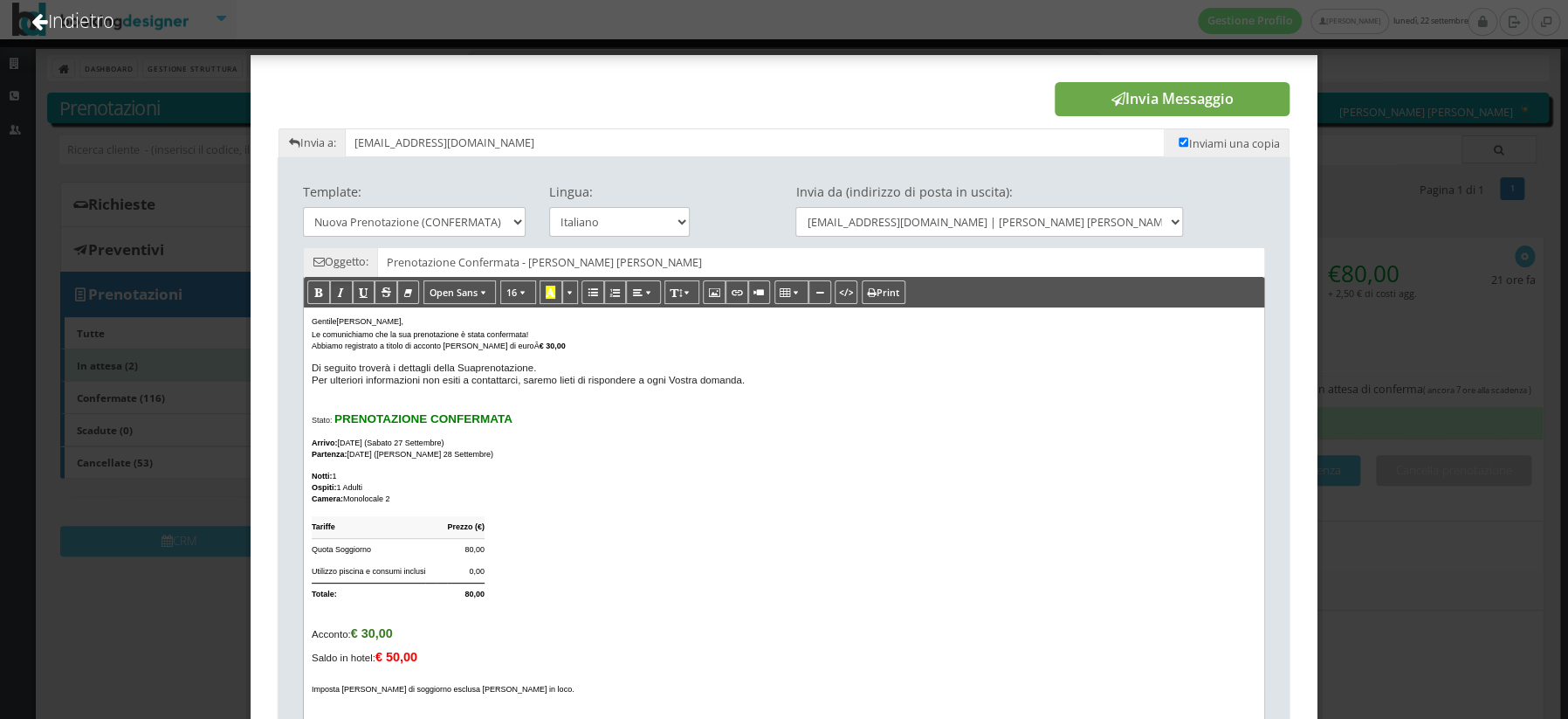
click at [1104, 93] on button "Invia Messaggio" at bounding box center [1172, 99] width 235 height 35
